Goal: Task Accomplishment & Management: Complete application form

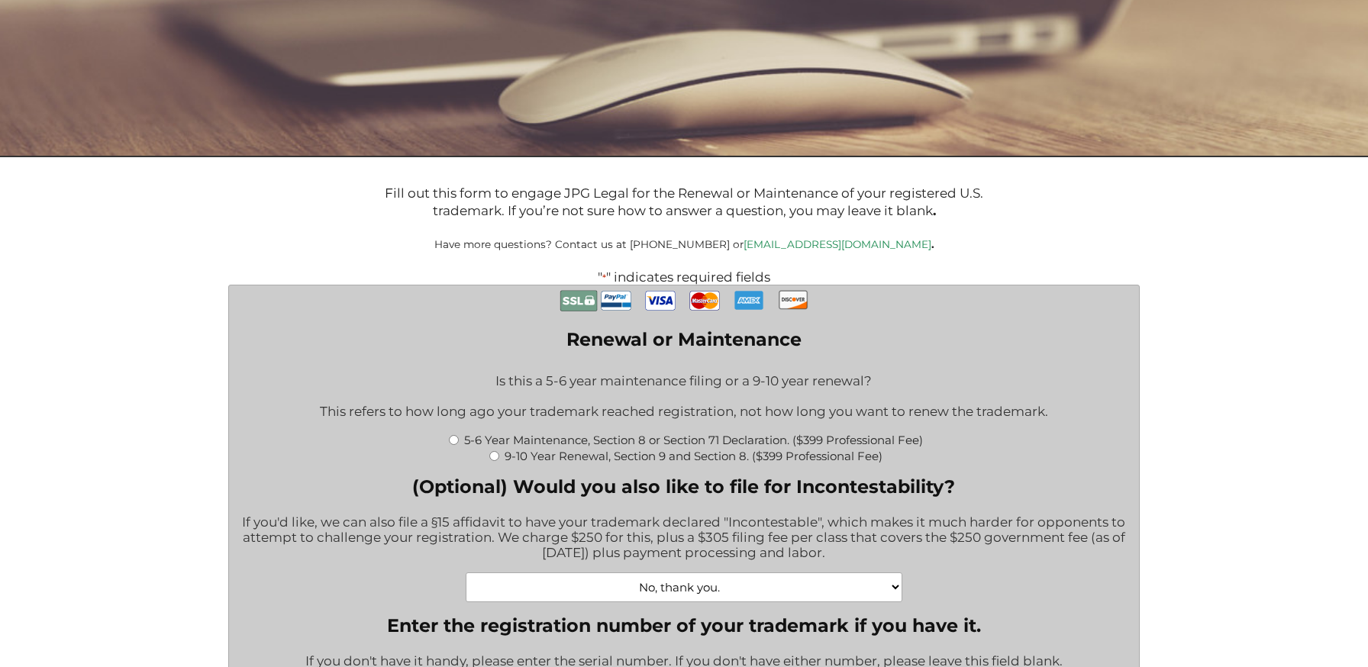
scroll to position [204, 0]
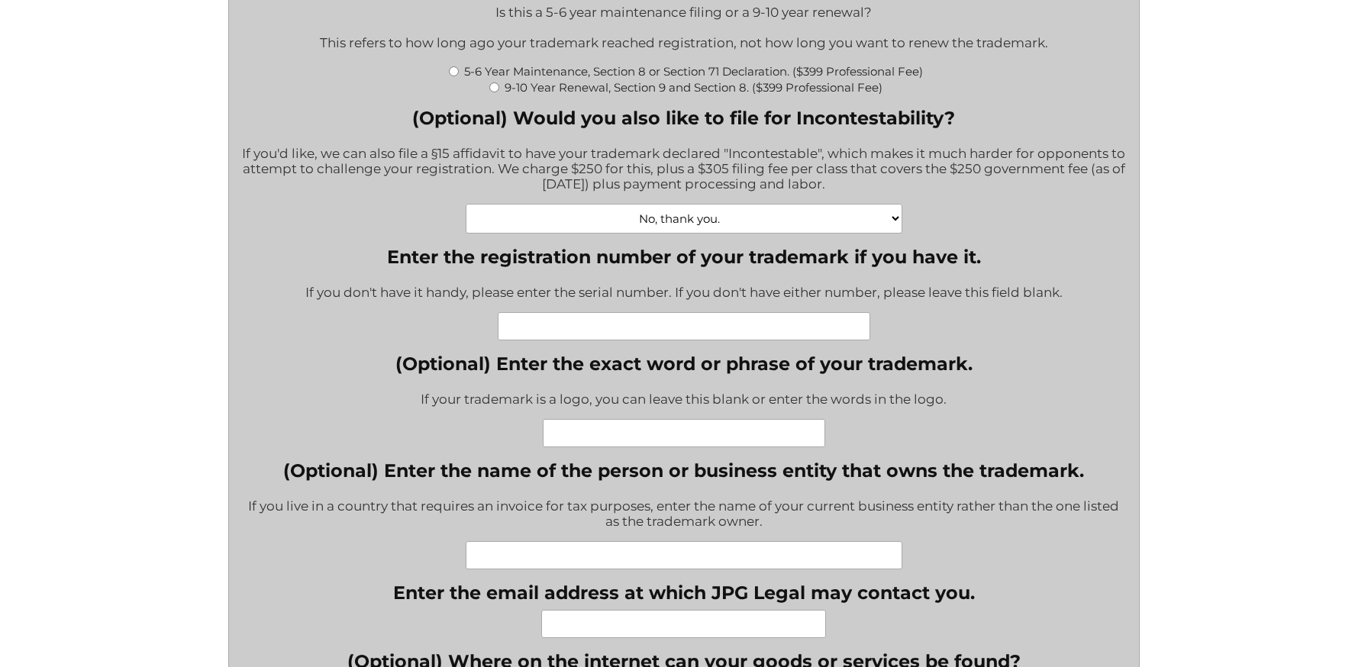
scroll to position [570, 0]
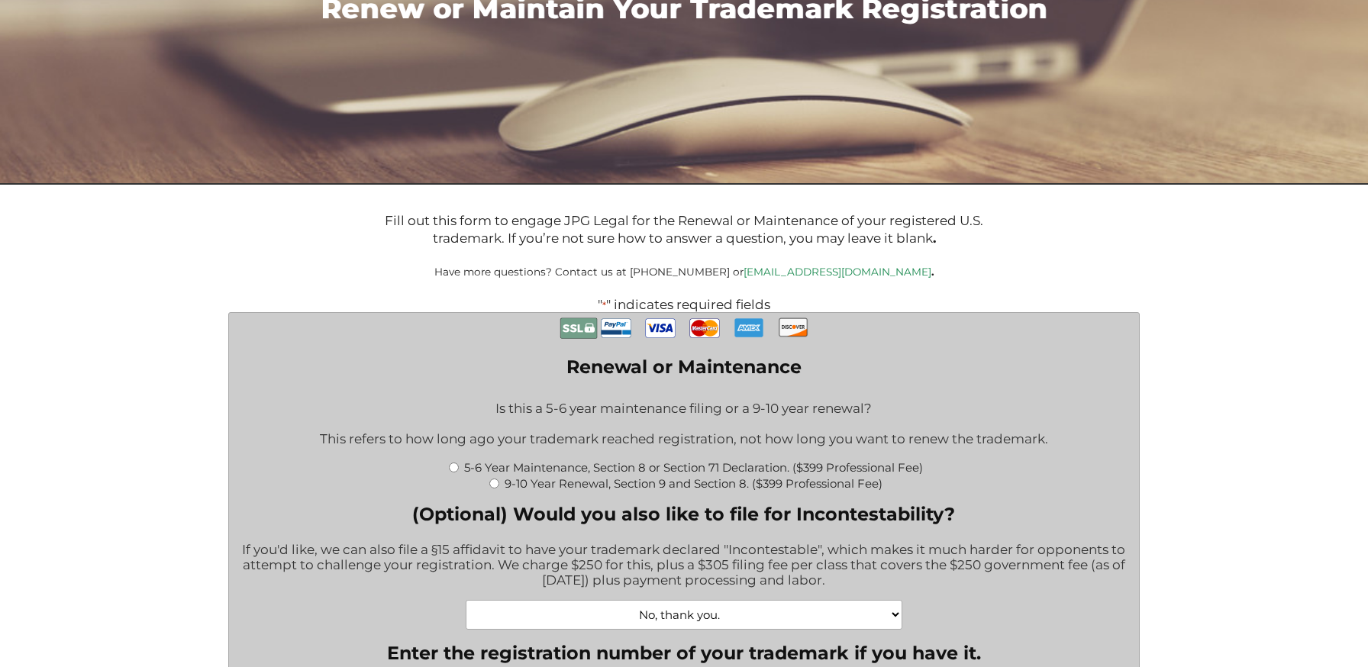
scroll to position [179, 0]
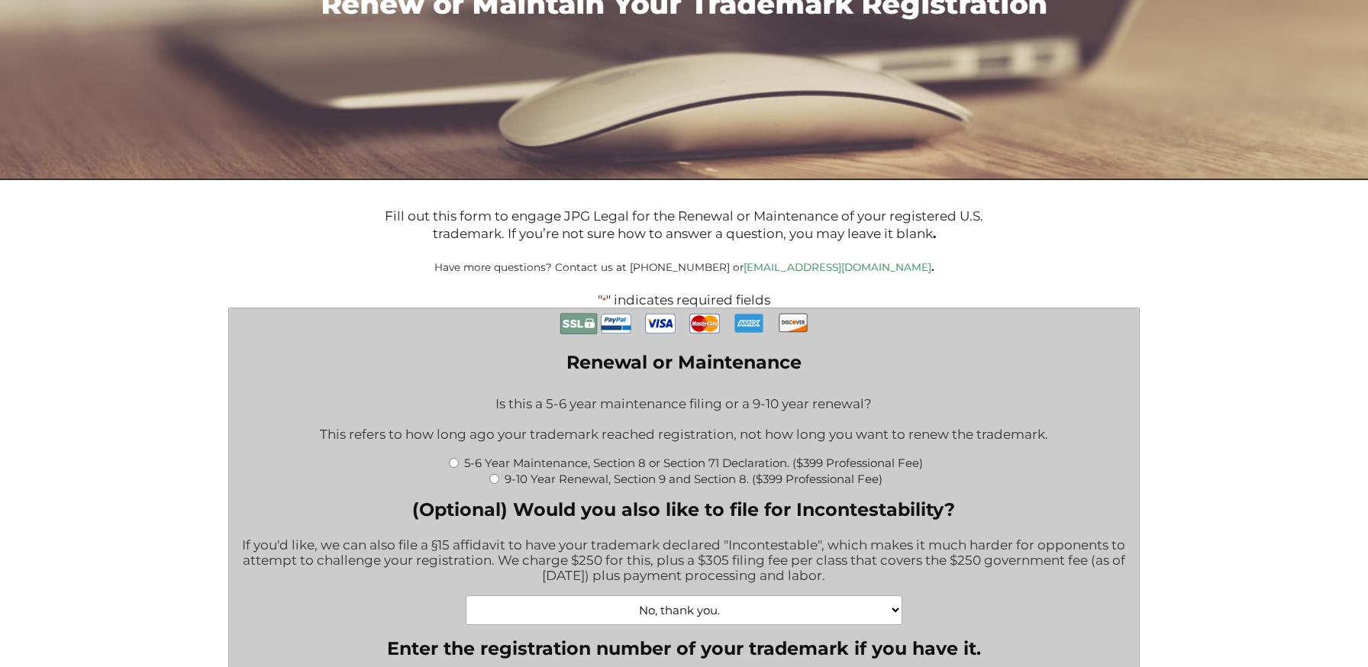
click at [504, 437] on div "Is this a 5-6 year maintenance filing or a 9-10 year renewal? This refers to ho…" at bounding box center [683, 420] width 886 height 68
click at [453, 465] on input "5-6 Year Maintenance, Section 8 or Section 71 Declaration. ($399 Professional F…" at bounding box center [454, 463] width 10 height 10
radio input "true"
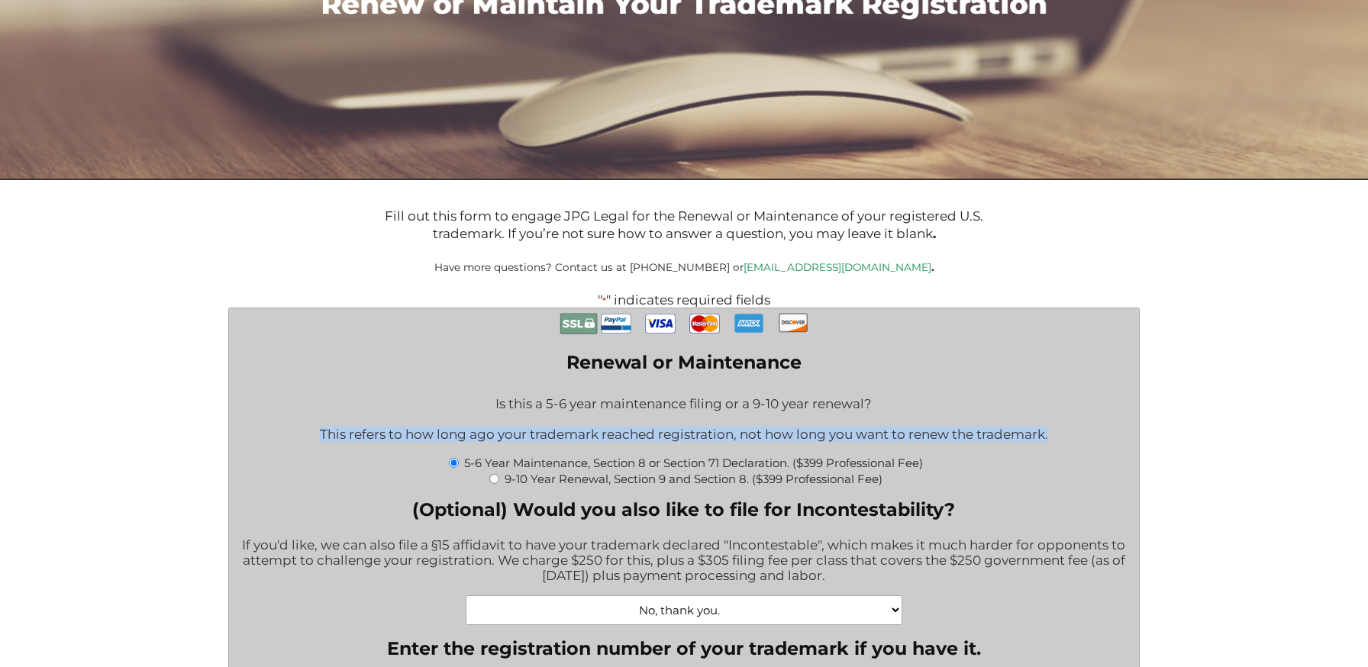
type input "$774.00"
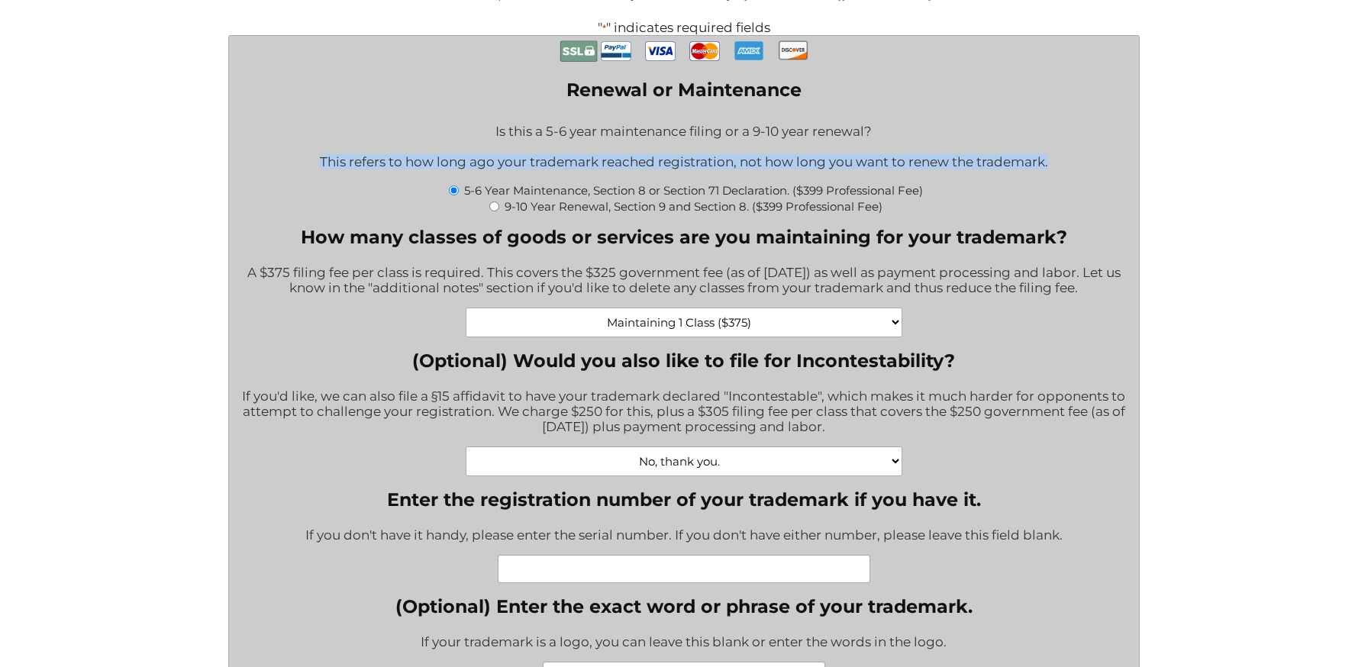
scroll to position [449, 0]
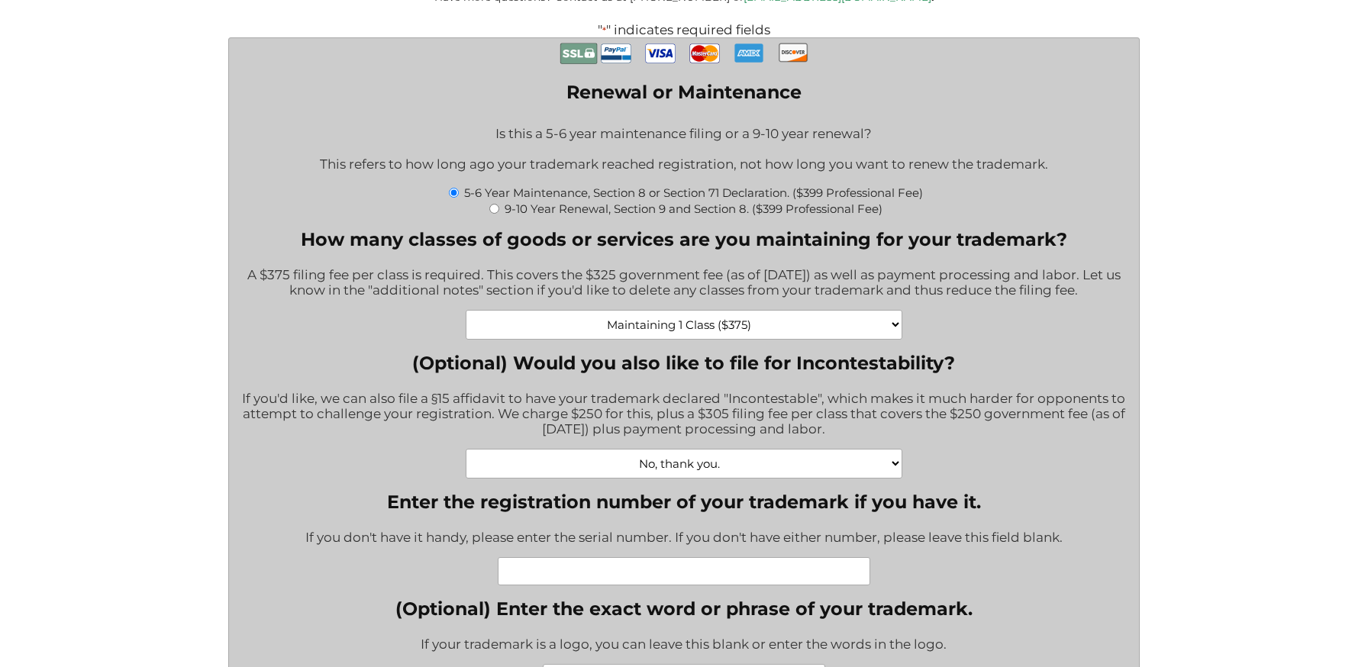
click at [505, 305] on div "A $375 filing fee per class is required. This covers the $325 government fee (a…" at bounding box center [683, 283] width 886 height 53
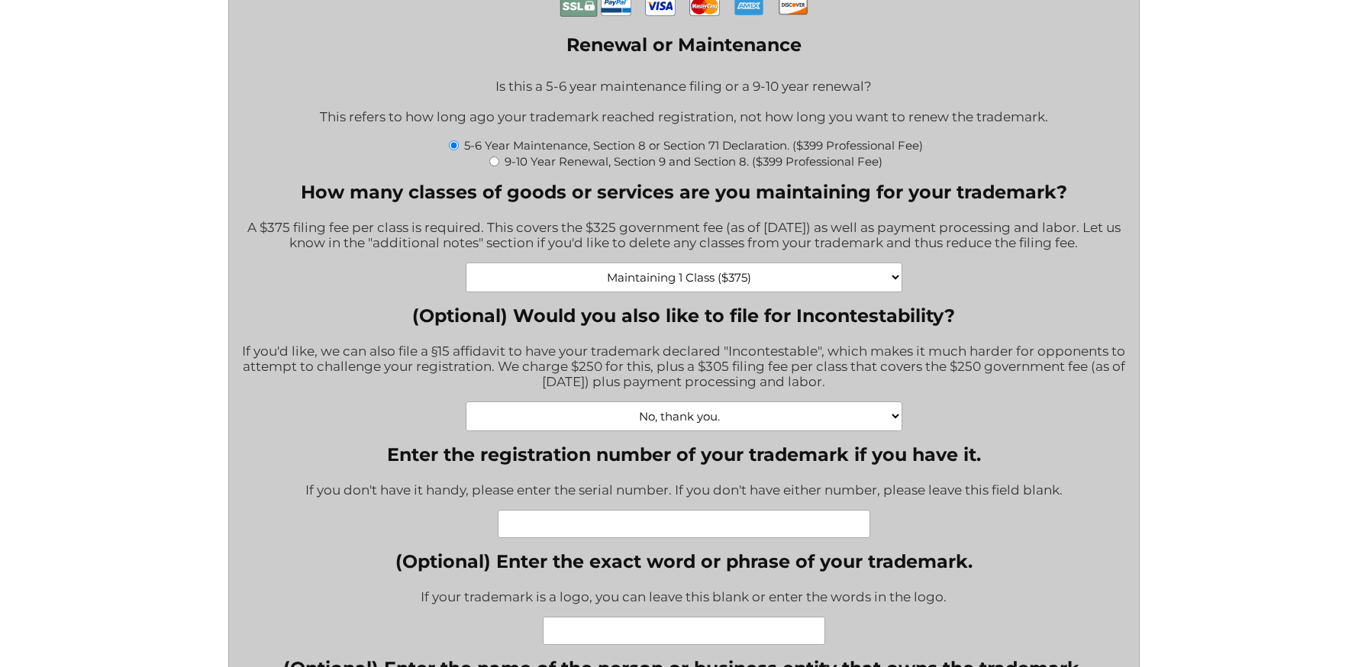
scroll to position [820, 0]
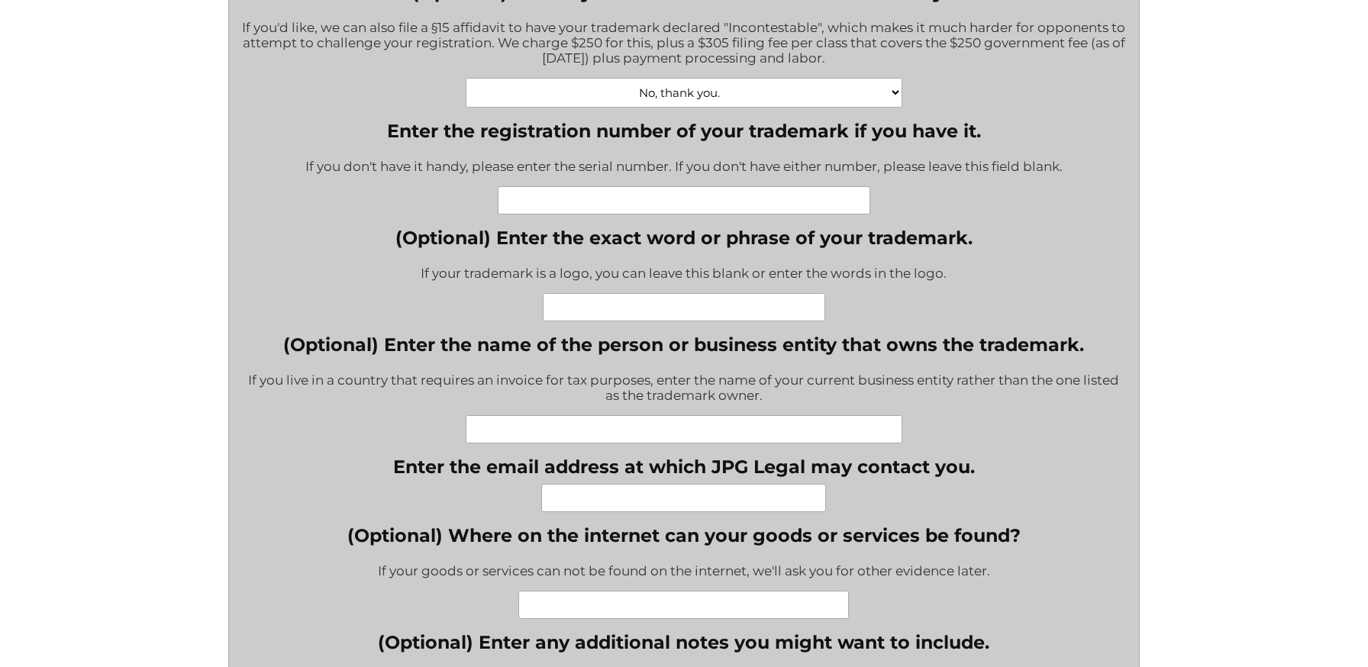
click at [528, 186] on input "Enter the registration number of your trademark if you have it." at bounding box center [684, 200] width 372 height 28
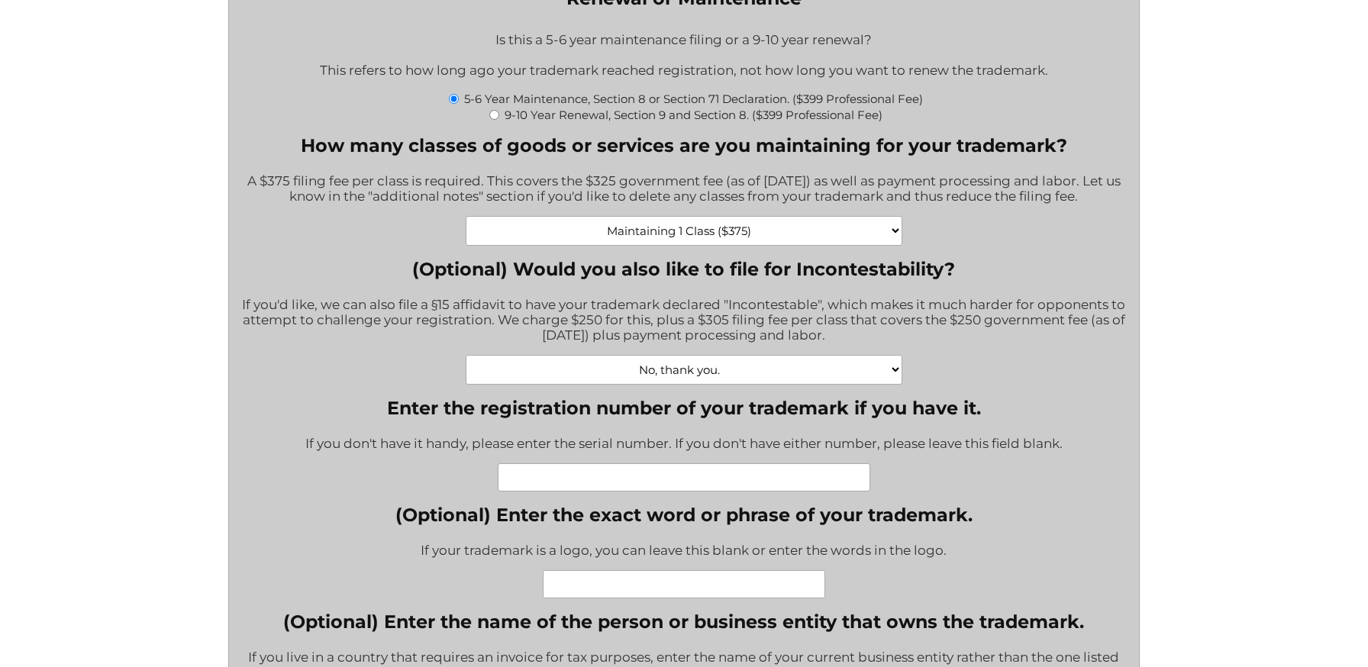
scroll to position [543, 0]
drag, startPoint x: 572, startPoint y: 287, endPoint x: 582, endPoint y: 314, distance: 29.5
click at [582, 314] on div "If you'd like, we can also file a §15 affidavit to have your trademark declared…" at bounding box center [683, 320] width 886 height 68
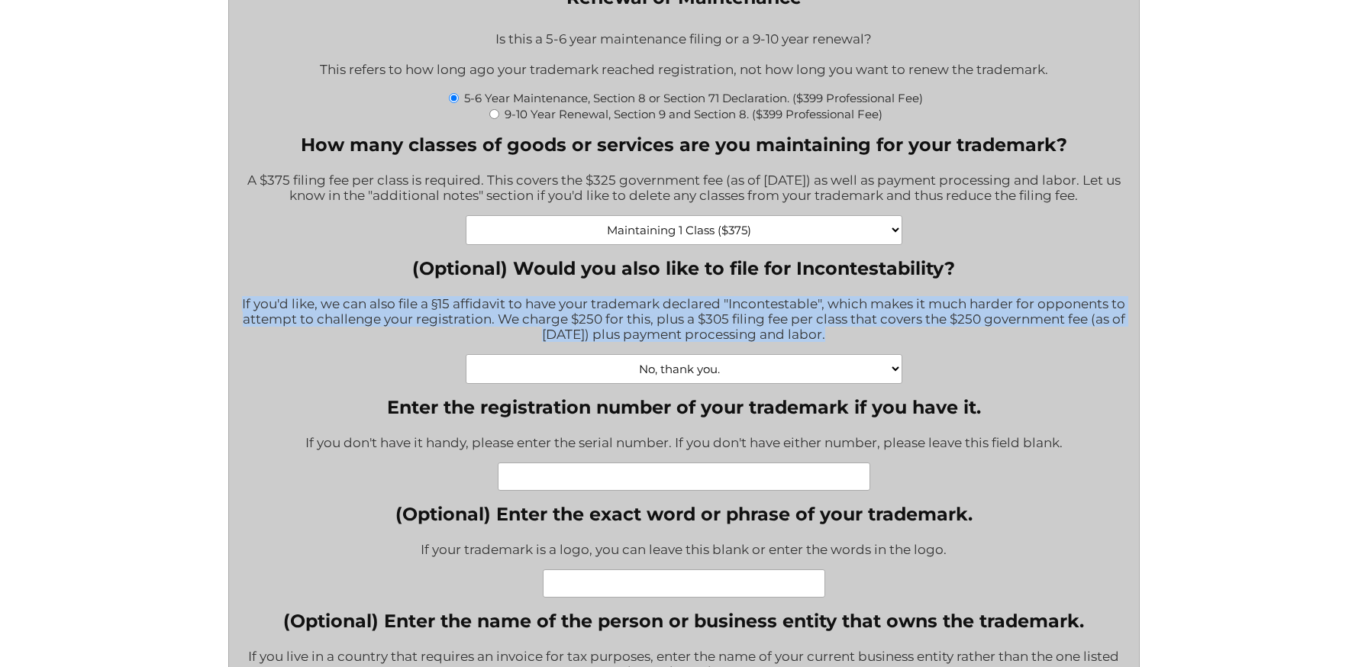
click at [582, 314] on div "If you'd like, we can also file a §15 affidavit to have your trademark declared…" at bounding box center [683, 320] width 886 height 68
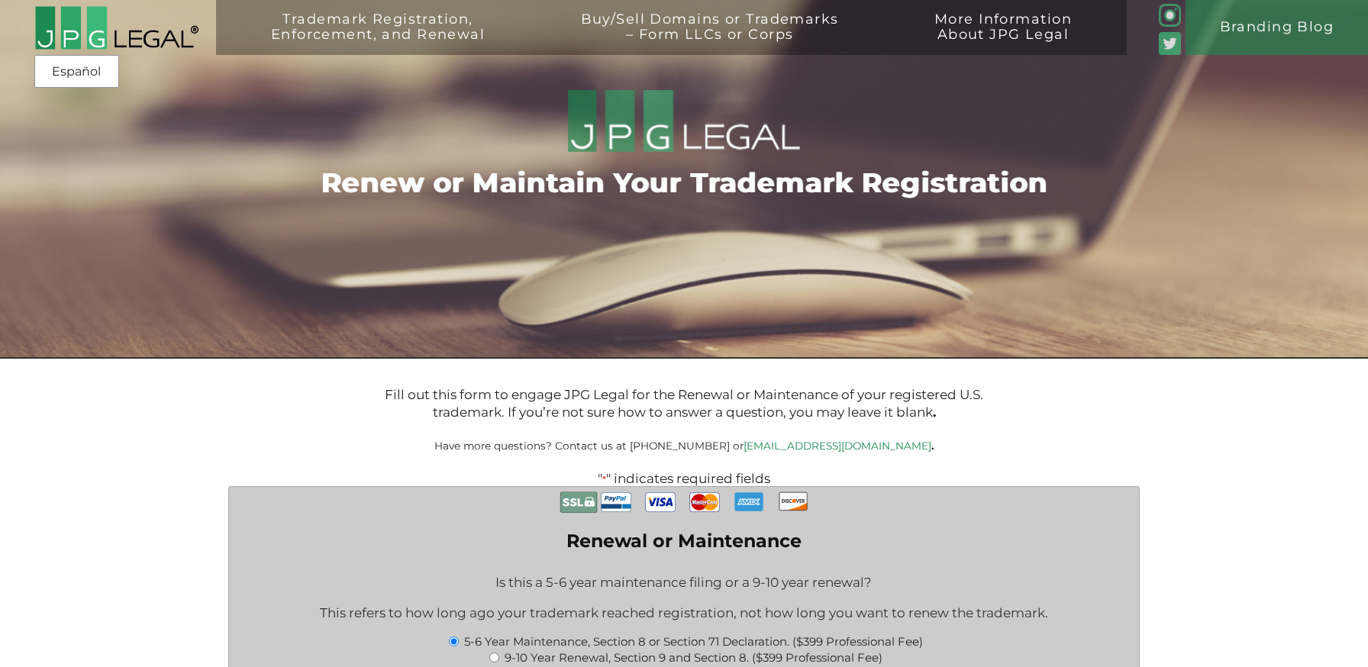
scroll to position [776, 0]
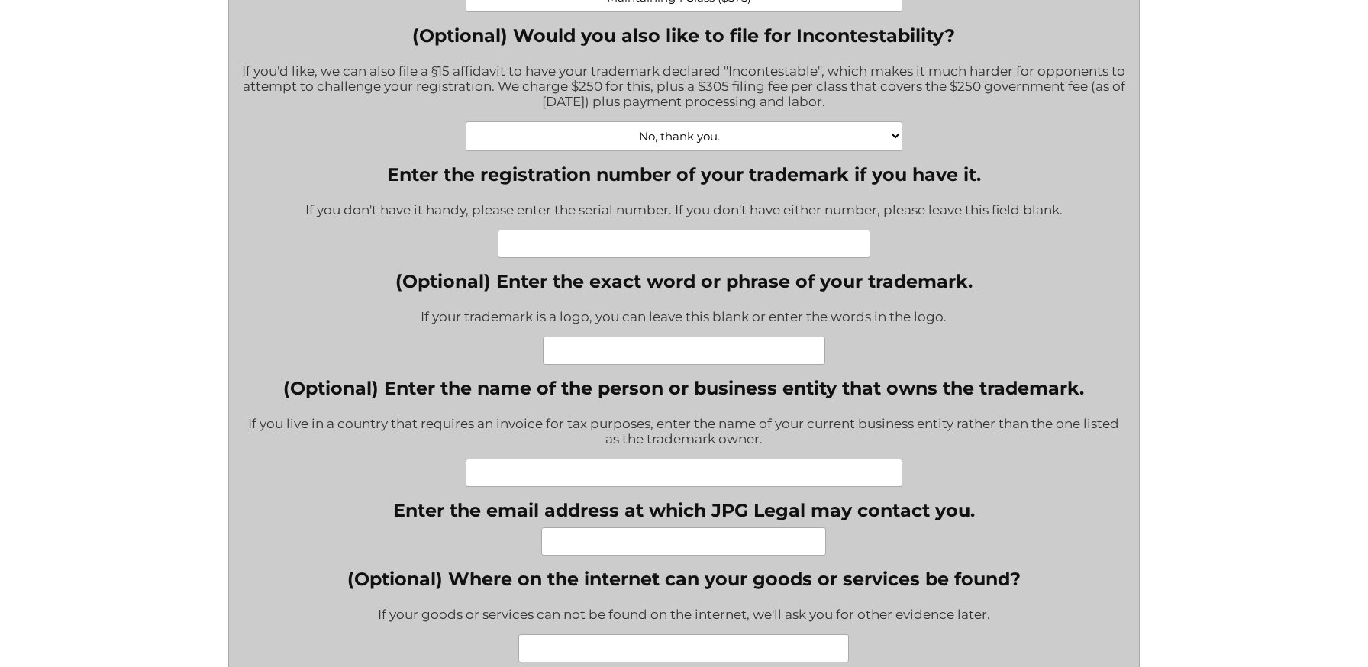
click at [599, 377] on label "(Optional) Enter the name of the person or business entity that owns the tradem…" at bounding box center [683, 388] width 886 height 22
click at [599, 459] on input "(Optional) Enter the name of the person or business entity that owns the tradem…" at bounding box center [684, 473] width 437 height 28
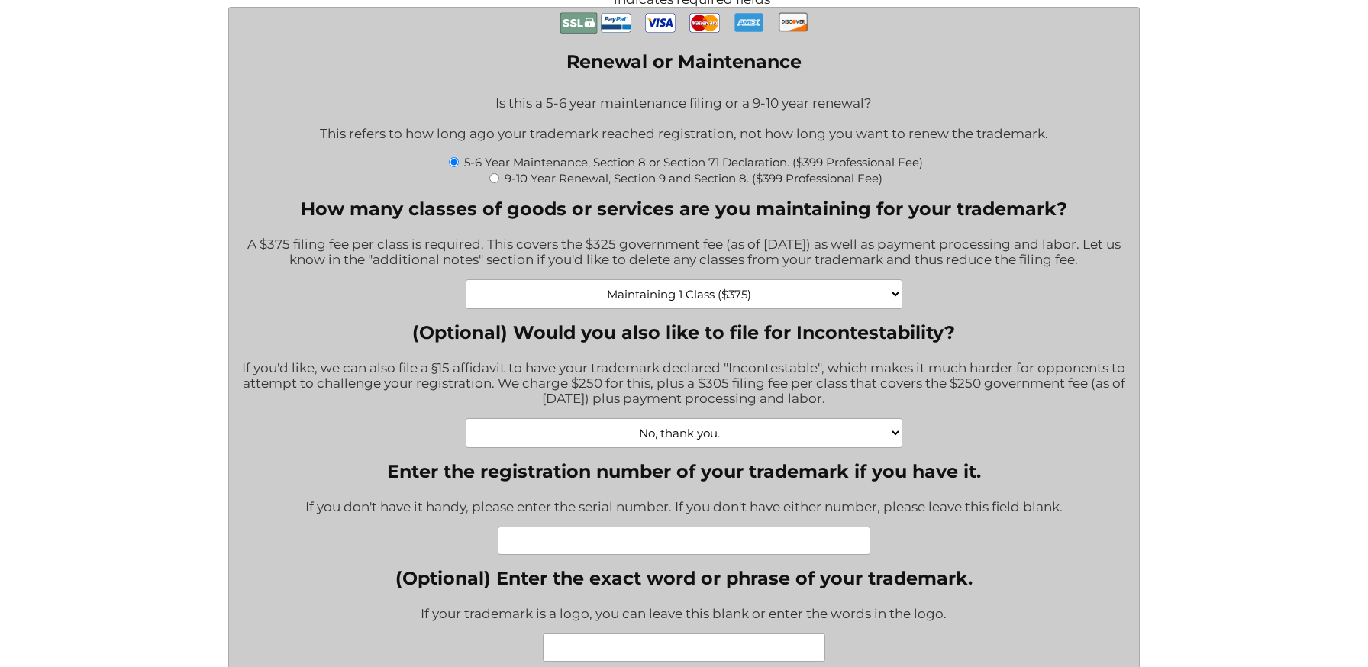
scroll to position [480, 0]
click at [547, 263] on div "A $375 filing fee per class is required. This covers the $325 government fee (a…" at bounding box center [683, 252] width 886 height 53
click at [520, 178] on label "9-10 Year Renewal, Section 9 and Section 8. ($399 Professional Fee)" at bounding box center [694, 177] width 378 height 15
click at [499, 178] on input "9-10 Year Renewal, Section 9 and Section 8. ($399 Professional Fee)" at bounding box center [494, 178] width 10 height 10
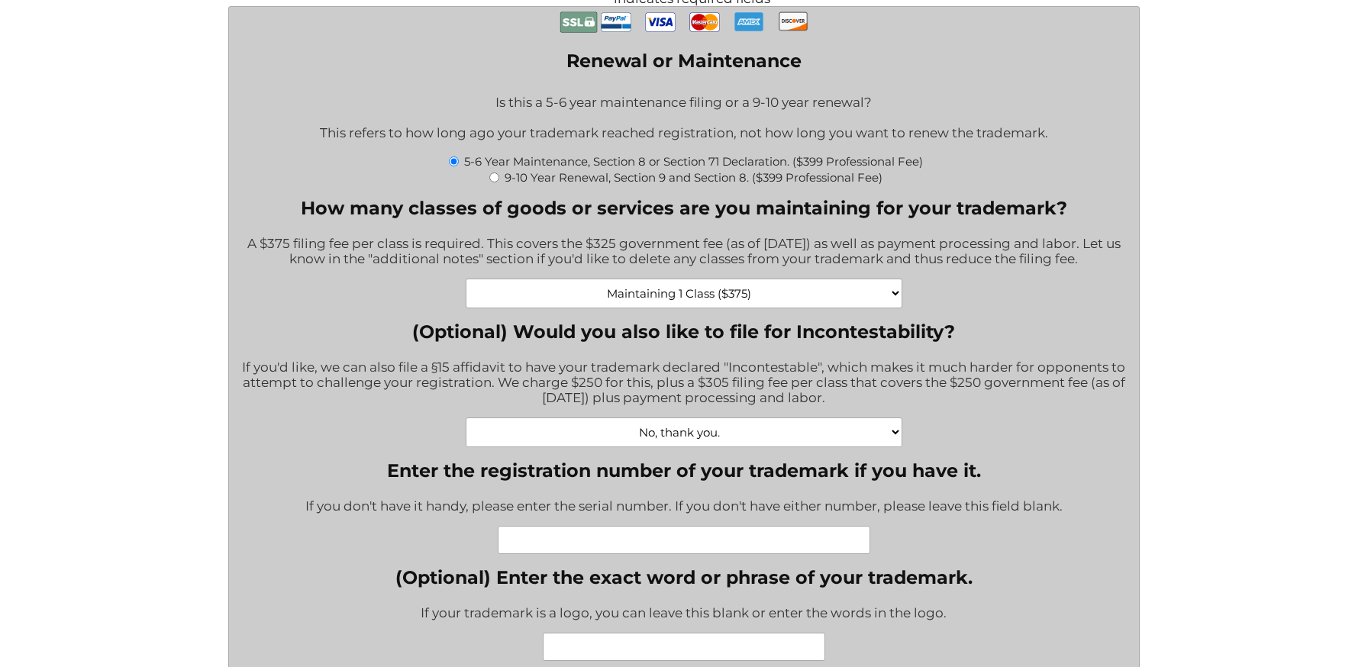
radio input "true"
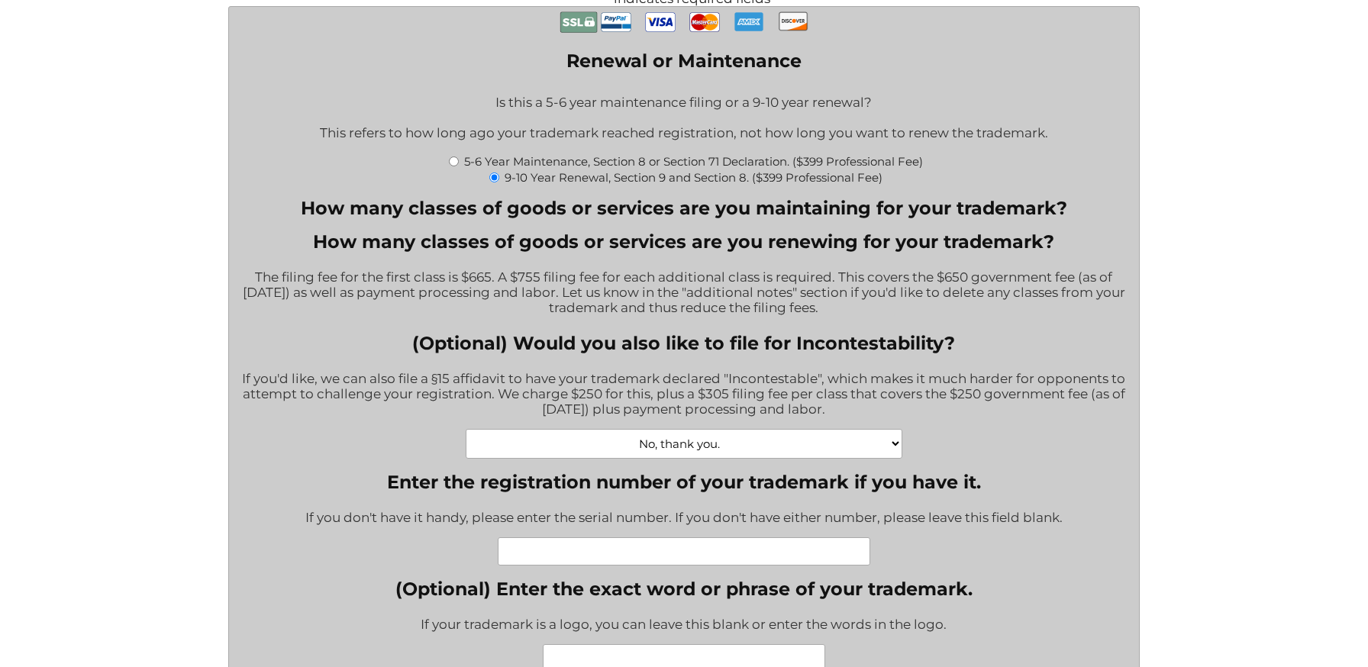
type input "$1,064.00"
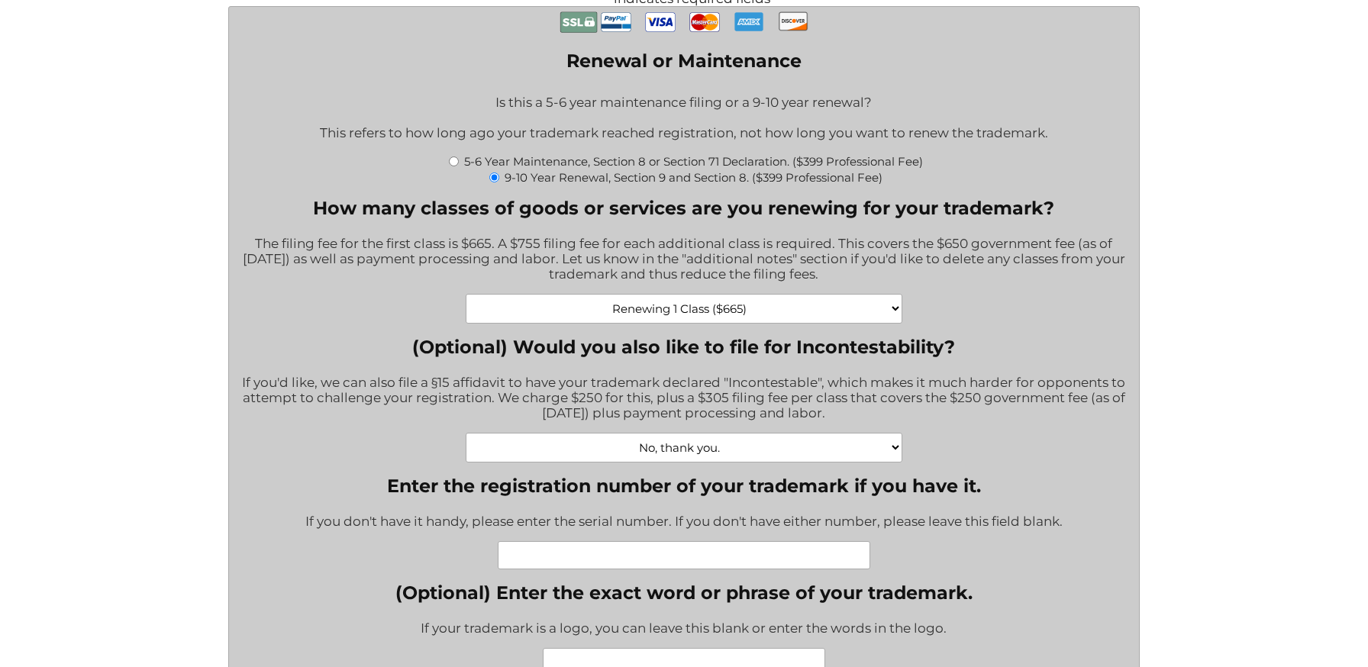
click at [499, 163] on label "5-6 Year Maintenance, Section 8 or Section 71 Declaration. ($399 Professional F…" at bounding box center [693, 161] width 459 height 15
click at [459, 163] on input "5-6 Year Maintenance, Section 8 or Section 71 Declaration. ($399 Professional F…" at bounding box center [454, 161] width 10 height 10
radio input "true"
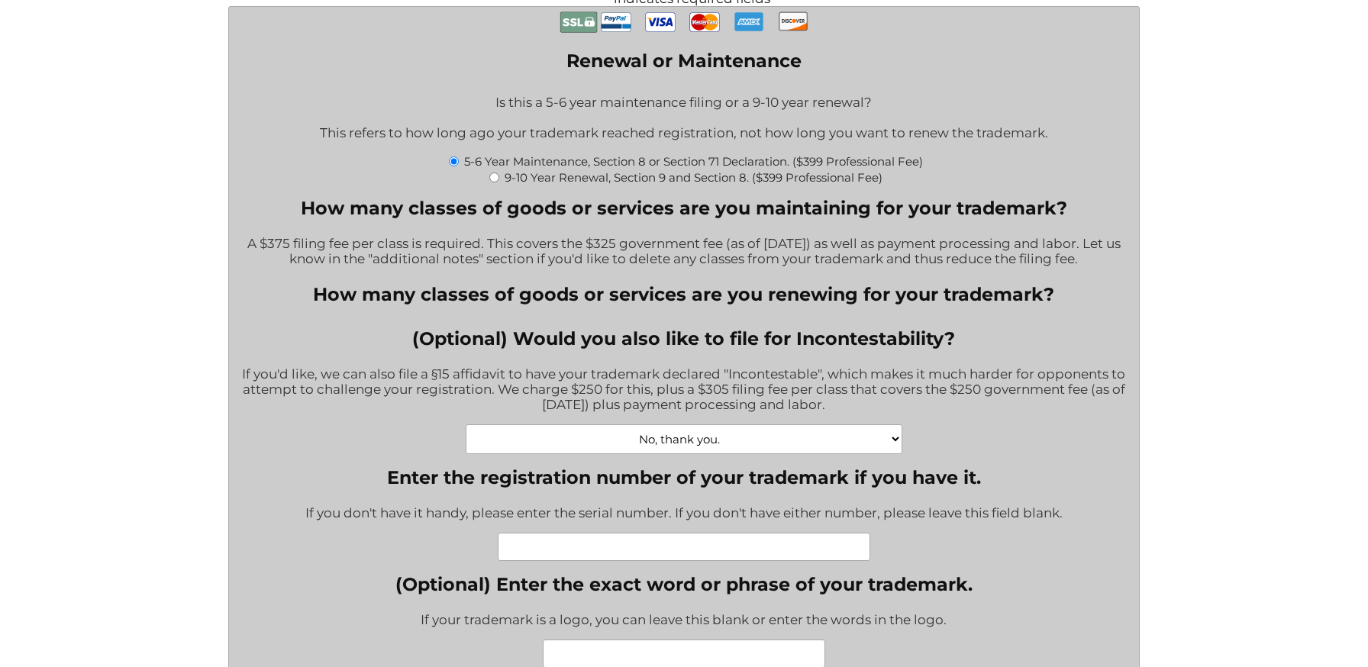
type input "$774.00"
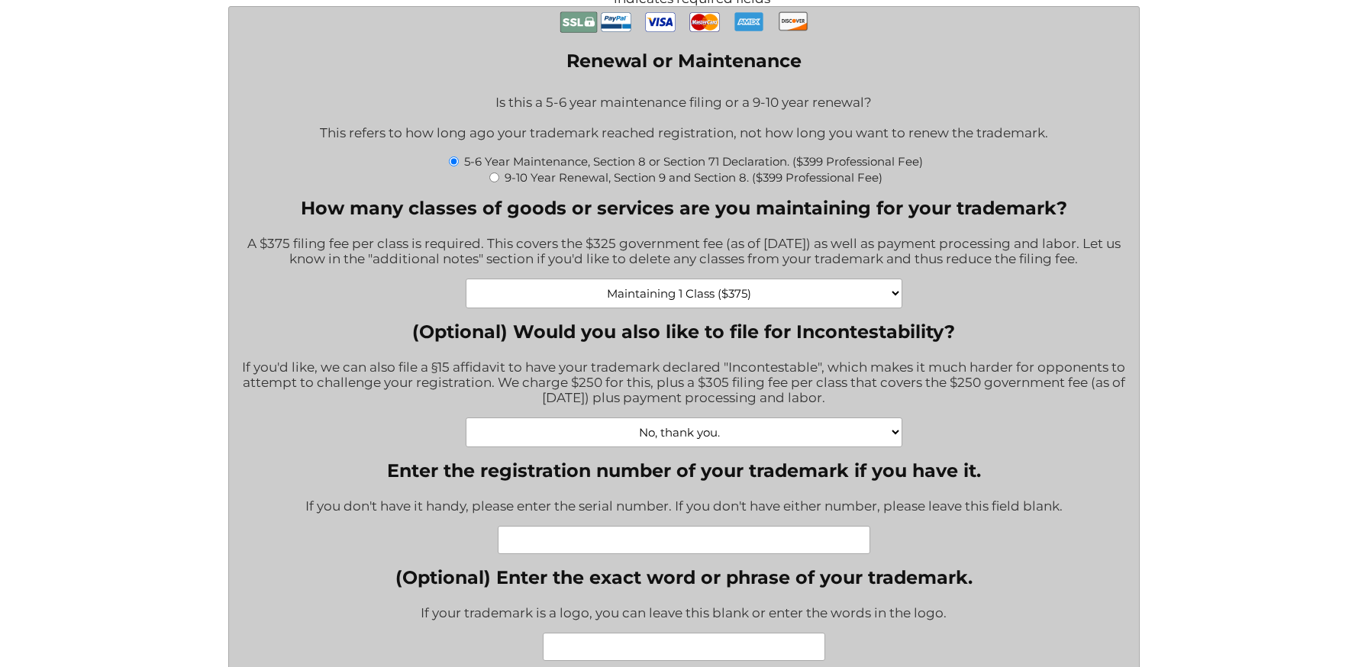
click at [493, 179] on input "9-10 Year Renewal, Section 9 and Section 8. ($399 Professional Fee)" at bounding box center [494, 178] width 10 height 10
radio input "true"
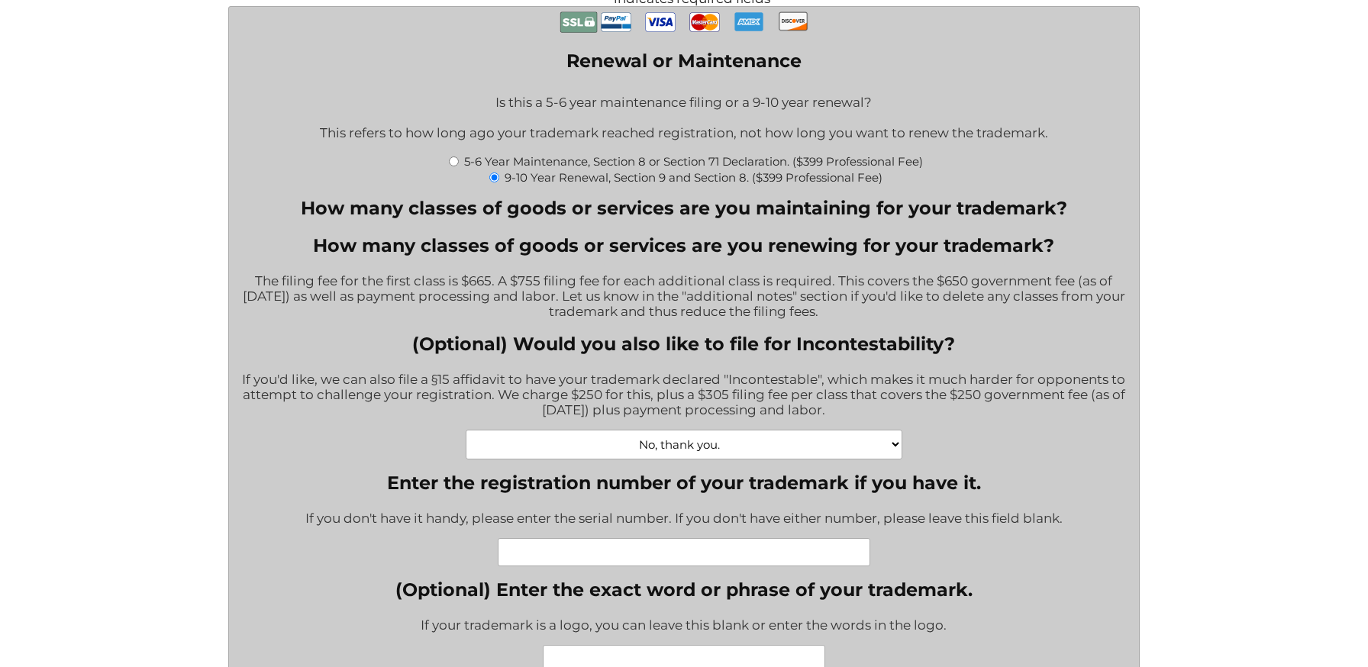
type input "$1,064.00"
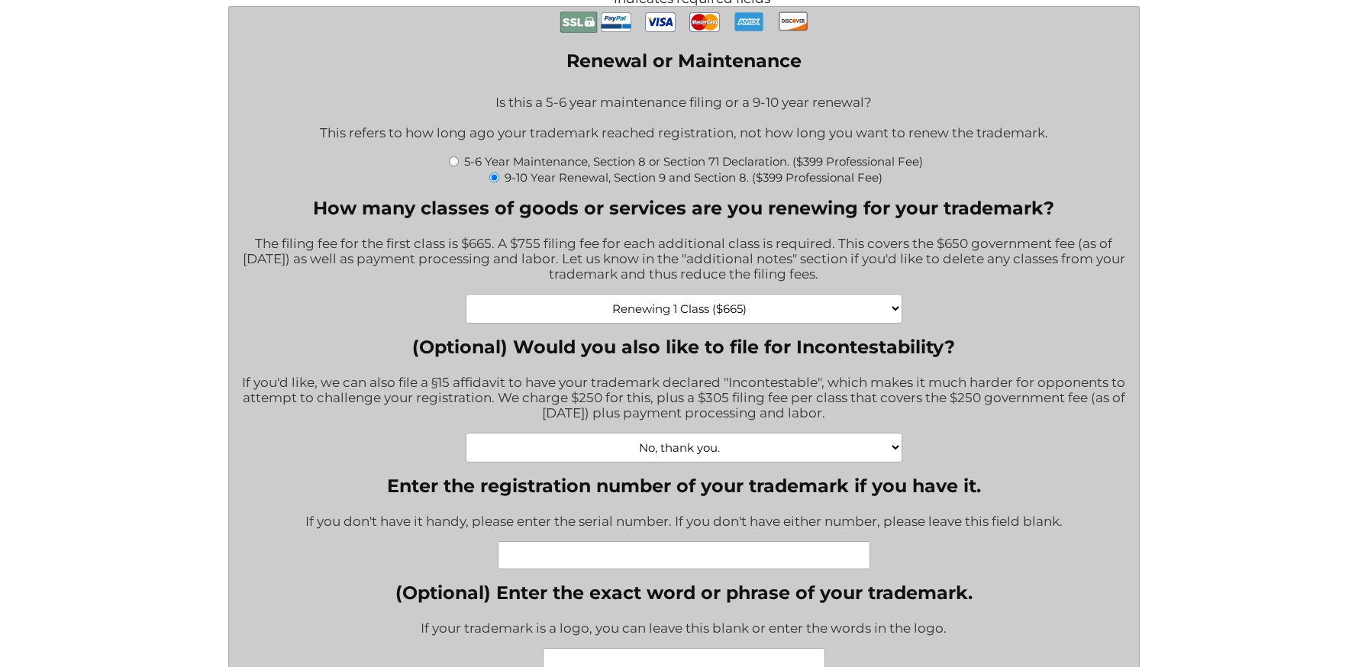
click at [449, 160] on input "5-6 Year Maintenance, Section 8 or Section 71 Declaration. ($399 Professional F…" at bounding box center [454, 161] width 10 height 10
radio input "true"
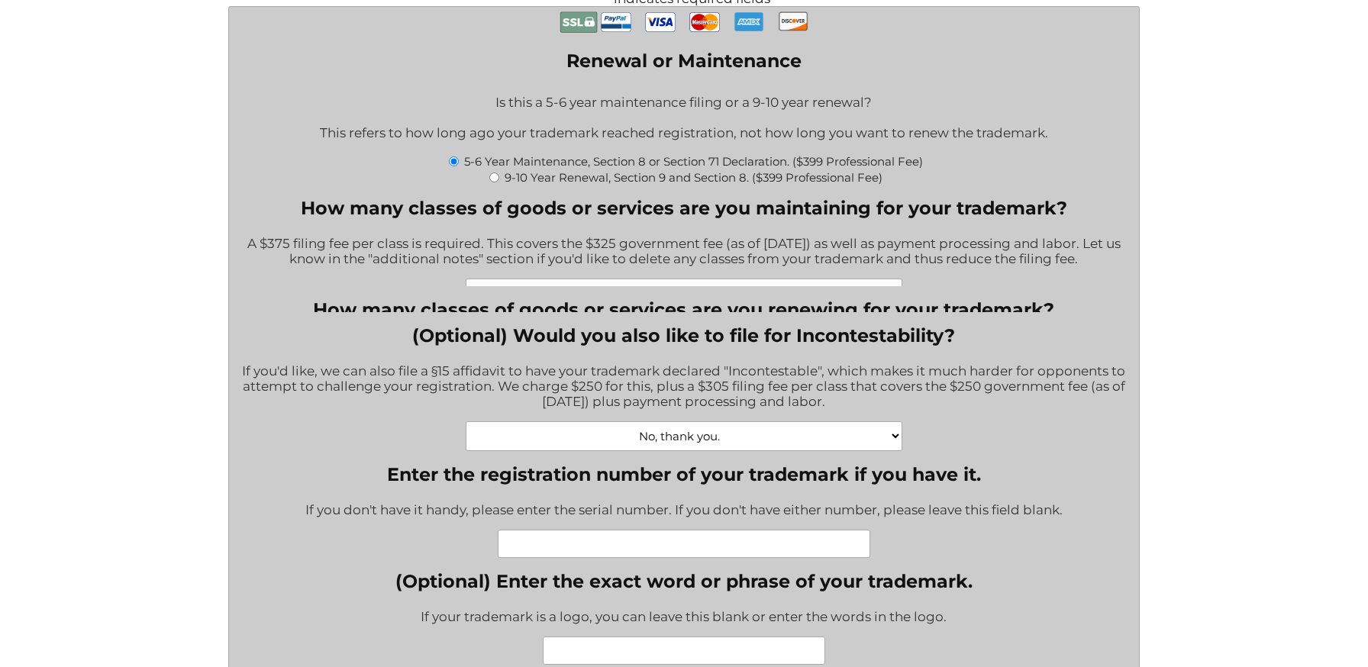
type input "$774.00"
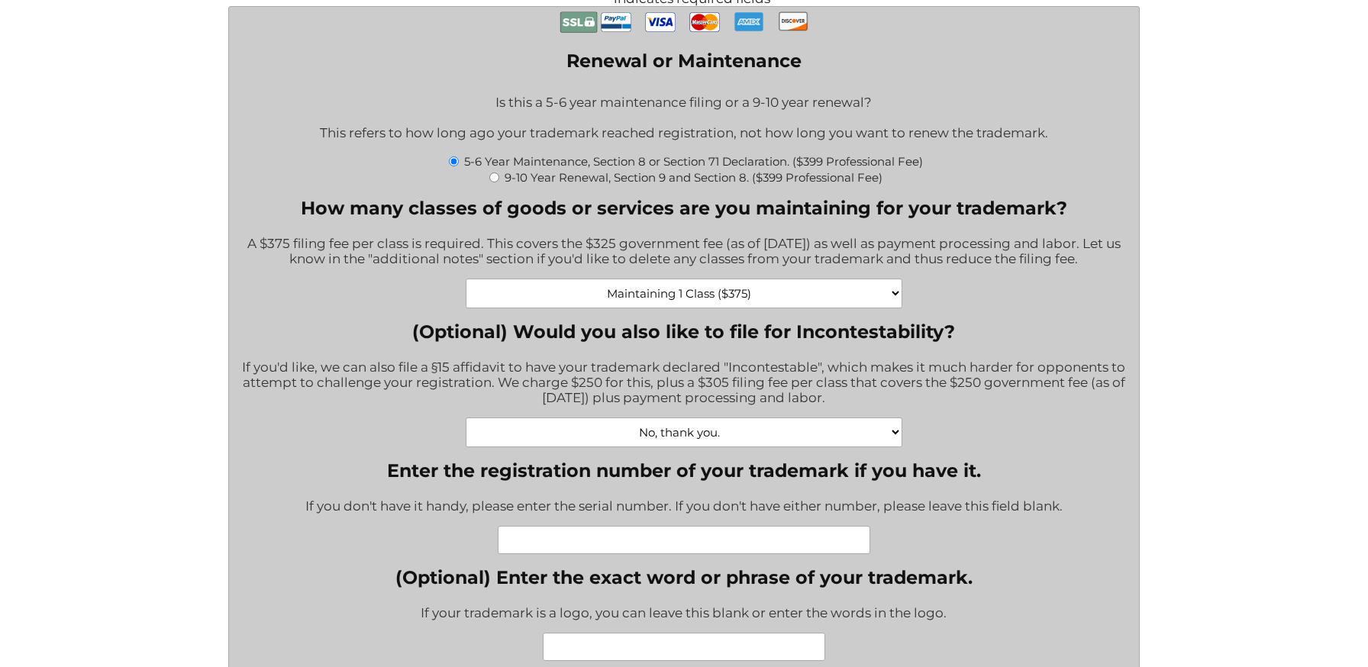
click at [612, 526] on input "Enter the registration number of your trademark if you have it." at bounding box center [684, 540] width 372 height 28
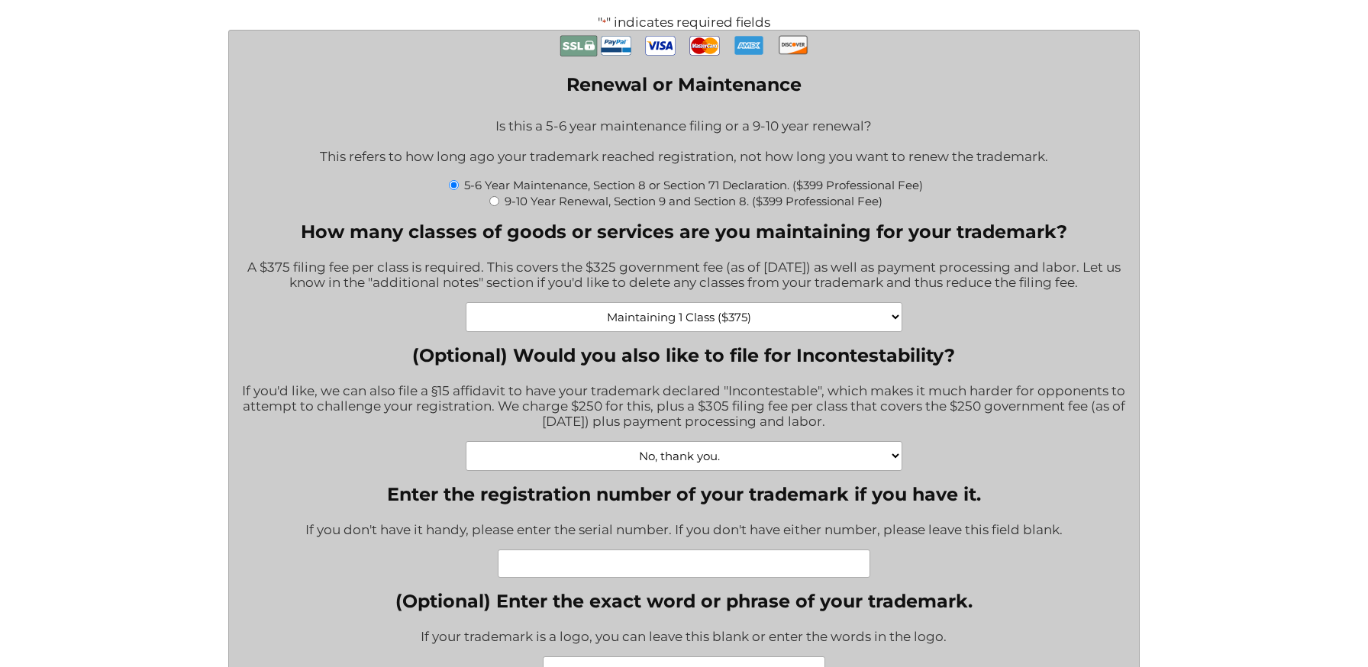
scroll to position [447, 0]
